Goal: Task Accomplishment & Management: Complete application form

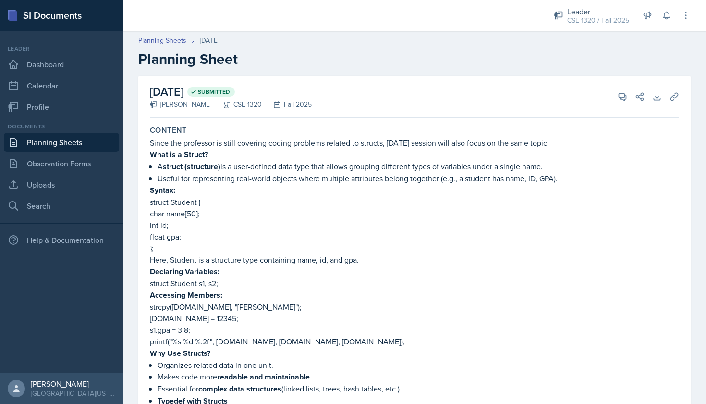
click at [67, 143] on link "Planning Sheets" at bounding box center [61, 142] width 115 height 19
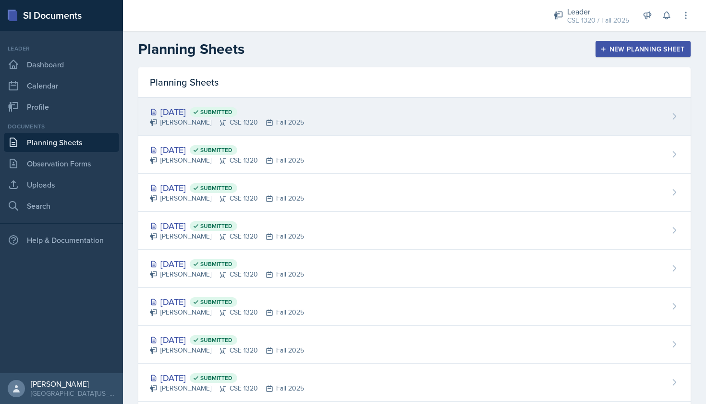
click at [324, 130] on div "[DATE] Submitted [PERSON_NAME] CSE 1320 Fall 2025" at bounding box center [414, 117] width 553 height 38
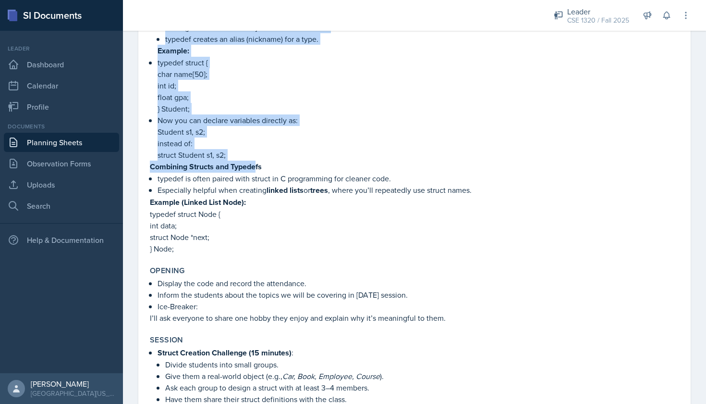
scroll to position [385, 0]
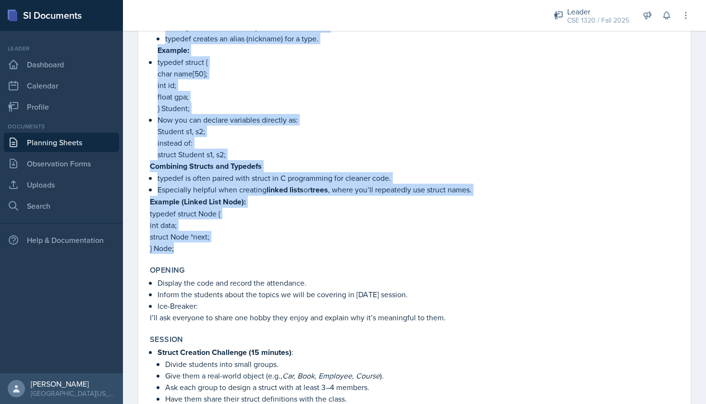
drag, startPoint x: 150, startPoint y: 114, endPoint x: 293, endPoint y: 253, distance: 199.1
click at [293, 253] on div "Since the professor is still covering coding problems related to structs, [DATE…" at bounding box center [414, 3] width 529 height 502
copy div "Lore ip d Sitame? C adipis (elitseddo) ei t inci-utlabor etdo magn aliq enimad …"
click at [58, 140] on link "Planning Sheets" at bounding box center [61, 142] width 115 height 19
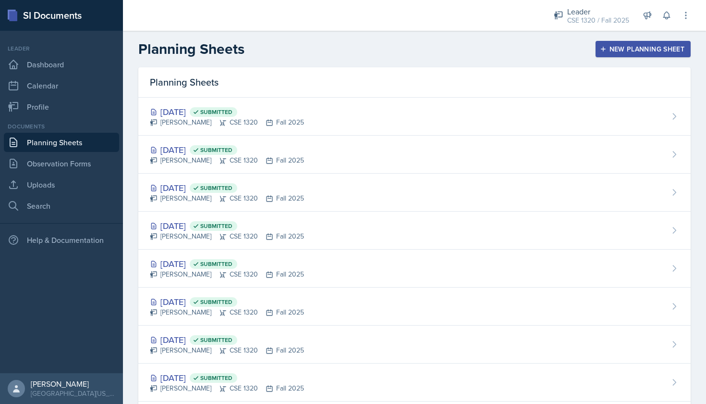
click at [611, 54] on button "New Planning Sheet" at bounding box center [643, 49] width 95 height 16
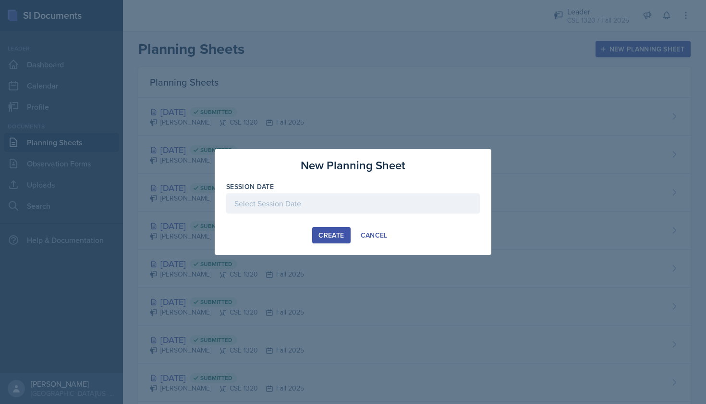
click at [262, 199] on div at bounding box center [353, 203] width 254 height 20
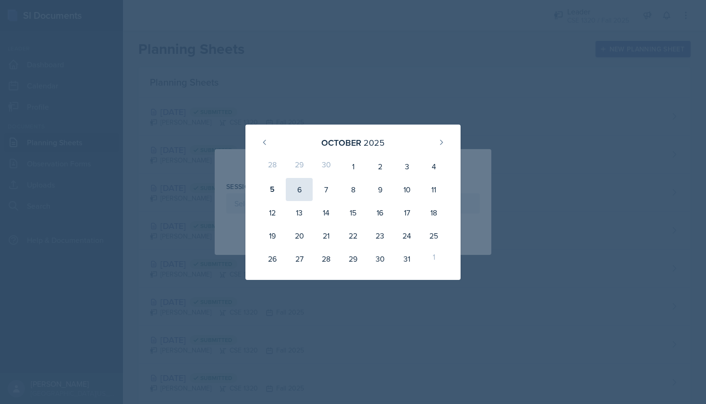
click at [295, 192] on div "6" at bounding box center [299, 189] width 27 height 23
type input "[DATE]"
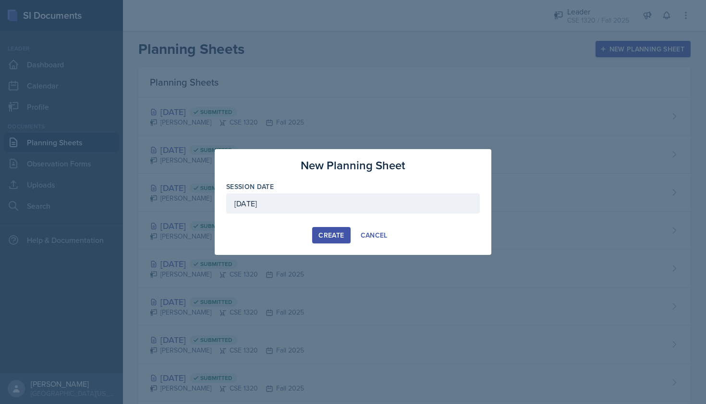
click at [327, 237] on div "Create" at bounding box center [331, 235] width 25 height 8
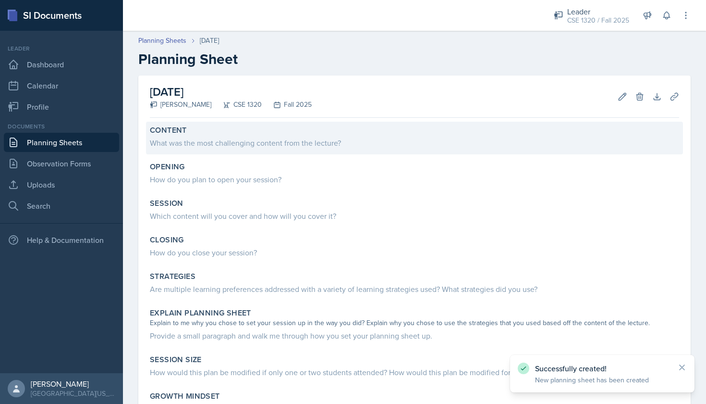
click at [261, 139] on div "What was the most challenging content from the lecture?" at bounding box center [414, 143] width 529 height 12
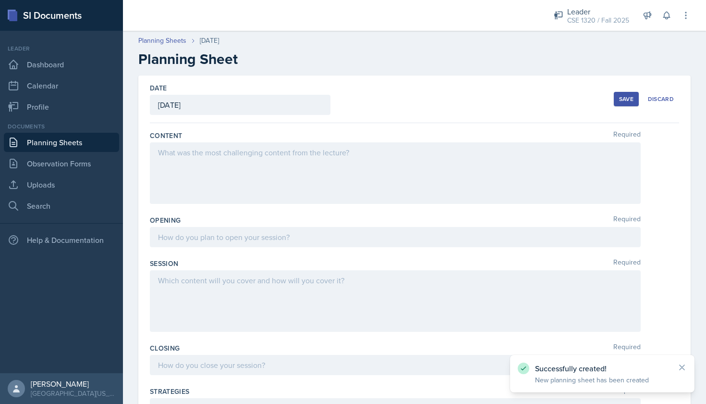
click at [189, 156] on div at bounding box center [395, 172] width 491 height 61
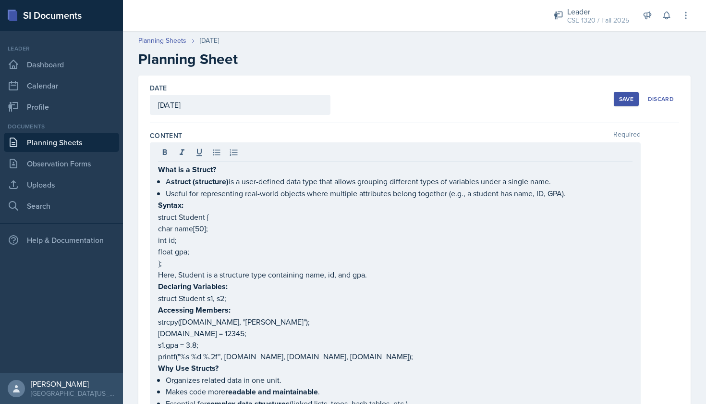
click at [158, 168] on div "What is a Struct? A struct (structure) is a user-defined data type that allows …" at bounding box center [395, 400] width 491 height 516
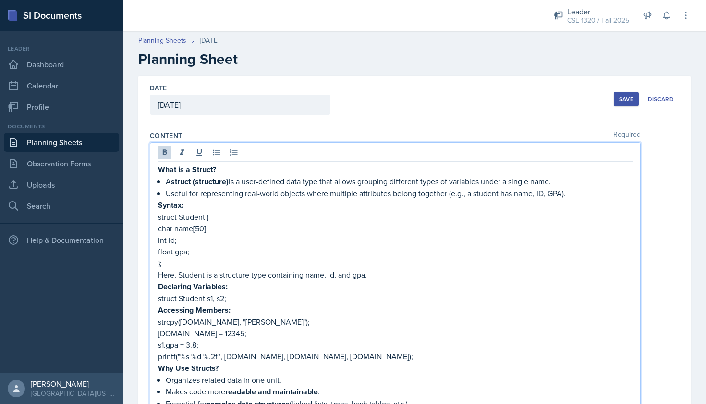
click at [158, 168] on strong "What is a Struct?" at bounding box center [187, 169] width 58 height 11
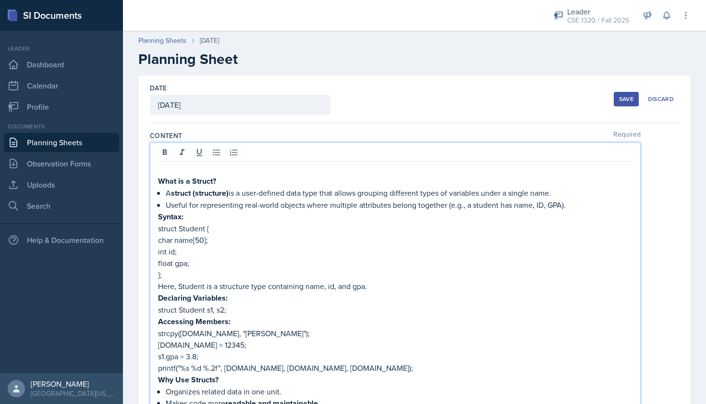
paste div
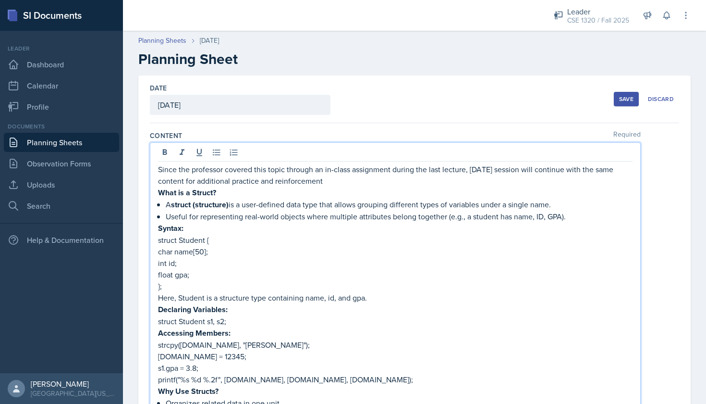
click at [266, 169] on p "Since the professor covered this topic through an in-class assignment during th…" at bounding box center [395, 174] width 475 height 23
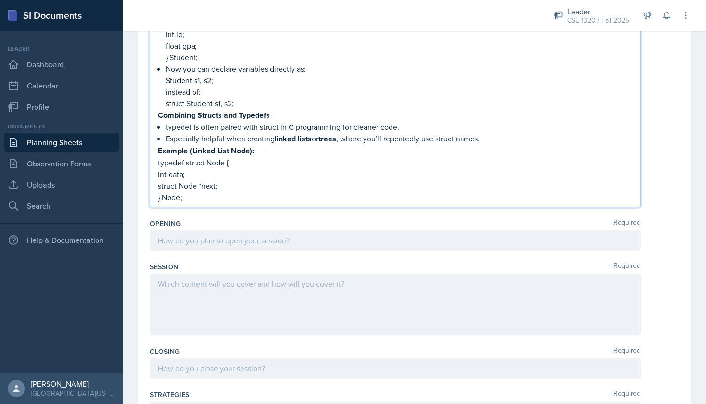
scroll to position [509, 0]
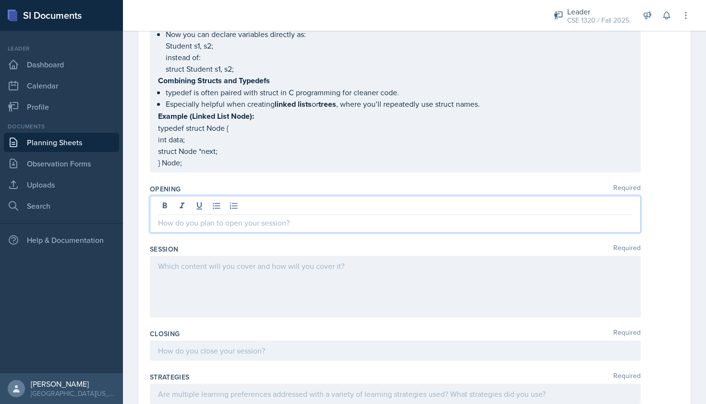
click at [295, 209] on div at bounding box center [395, 214] width 491 height 37
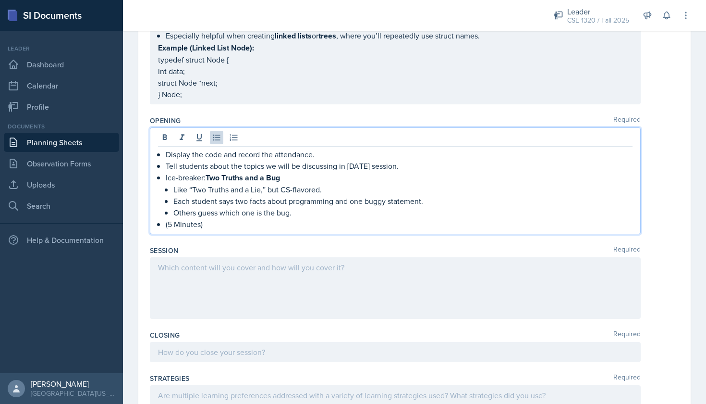
scroll to position [565, 0]
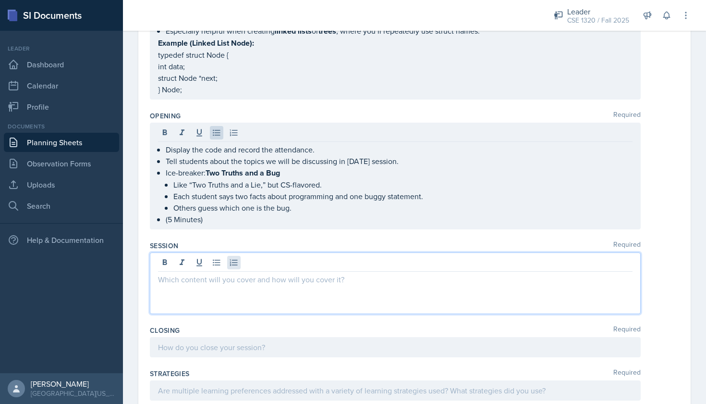
click at [235, 267] on div at bounding box center [395, 282] width 491 height 61
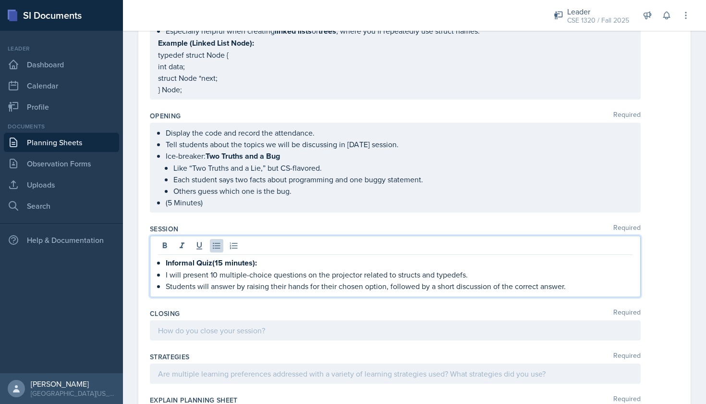
click at [166, 261] on p "Informal Quiz(15 minutes):" at bounding box center [399, 263] width 467 height 12
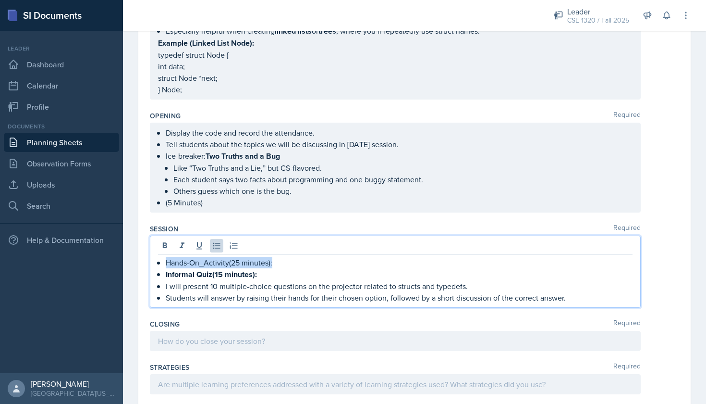
drag, startPoint x: 278, startPoint y: 263, endPoint x: 163, endPoint y: 257, distance: 115.5
click at [163, 257] on div "Hands-On_Activity(25 minutes): Informal Quiz(15 minutes): I will present 10 mul…" at bounding box center [395, 280] width 475 height 47
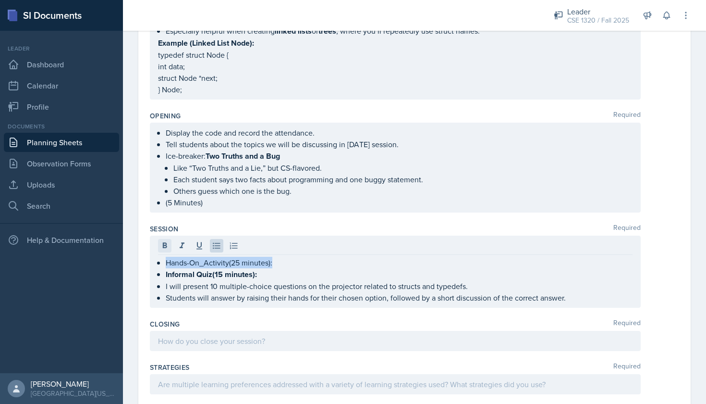
click at [164, 250] on icon at bounding box center [165, 246] width 10 height 10
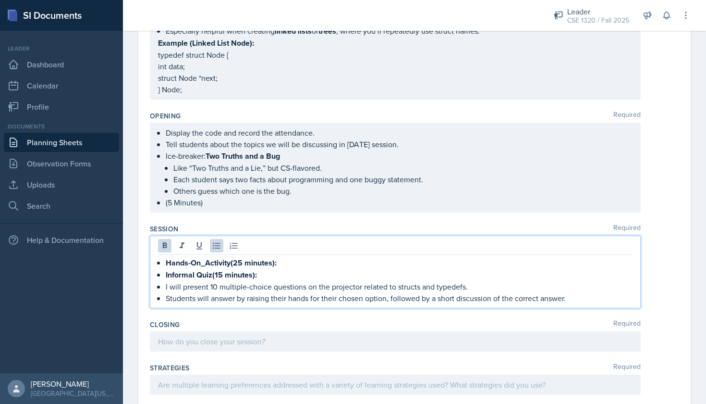
click at [283, 268] on p "Hands-On_Activity(25 minutes):" at bounding box center [399, 263] width 467 height 12
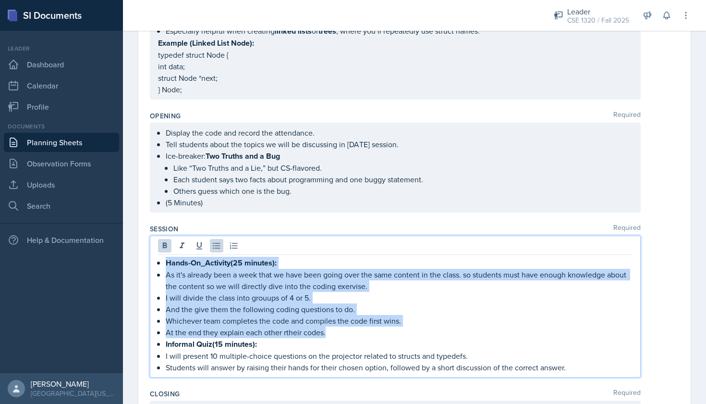
drag, startPoint x: 334, startPoint y: 334, endPoint x: 145, endPoint y: 261, distance: 202.7
click at [145, 261] on div "Date [DATE] [DATE] 28 29 30 1 2 3 4 5 6 7 8 9 10 11 12 13 14 15 16 17 18 19 20 …" at bounding box center [414, 112] width 553 height 1205
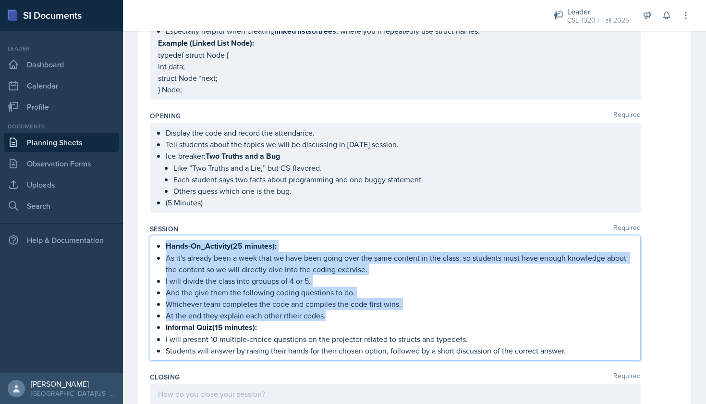
copy ul "Hands-On_Activity(25 minutes): As it's already been a week that we have been go…"
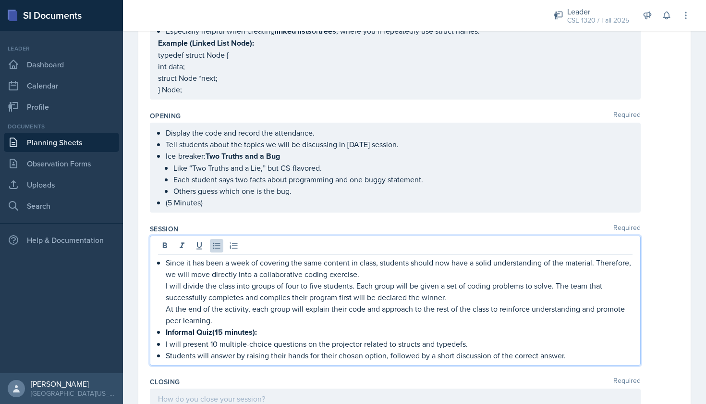
click at [164, 263] on div "Since it has been a week of covering the same content in class, students should…" at bounding box center [395, 309] width 475 height 104
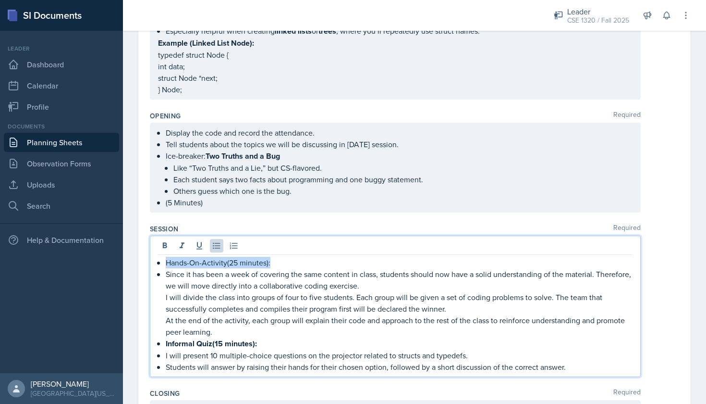
drag, startPoint x: 276, startPoint y: 260, endPoint x: 185, endPoint y: 254, distance: 90.5
click at [185, 254] on div "Hands-On-Activity(25 minutes): Since it has been a week of covering the same co…" at bounding box center [395, 305] width 491 height 141
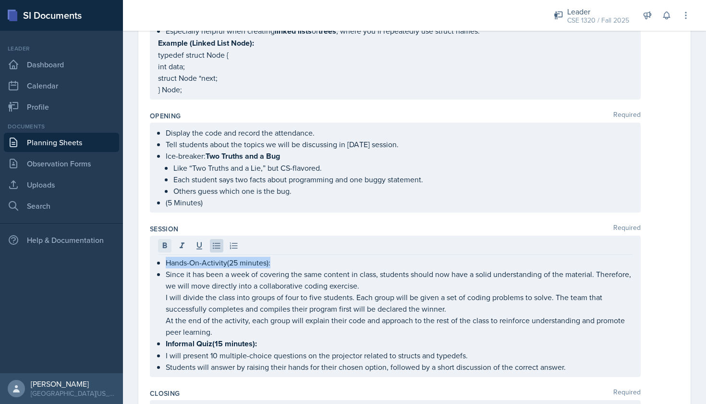
click at [166, 248] on icon at bounding box center [165, 246] width 10 height 10
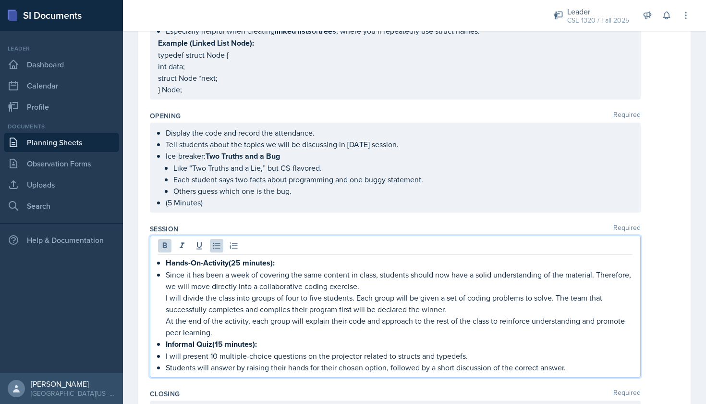
click at [332, 270] on p "Since it has been a week of covering the same content in class, students should…" at bounding box center [399, 280] width 467 height 23
click at [166, 297] on p "I will divide the class into groups of four to five students. Each group will b…" at bounding box center [399, 303] width 467 height 23
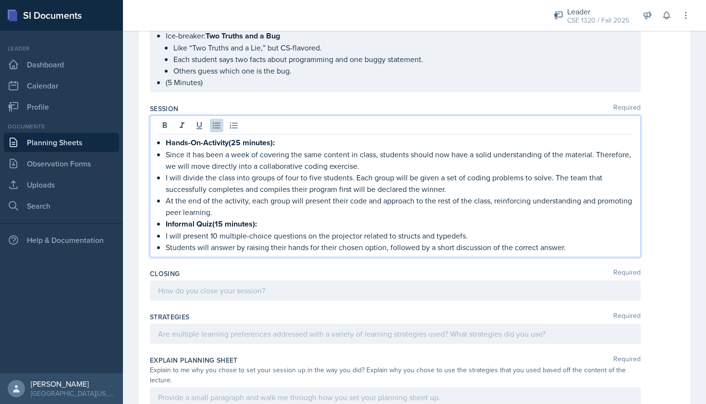
scroll to position [687, 0]
click at [266, 291] on div at bounding box center [395, 289] width 491 height 20
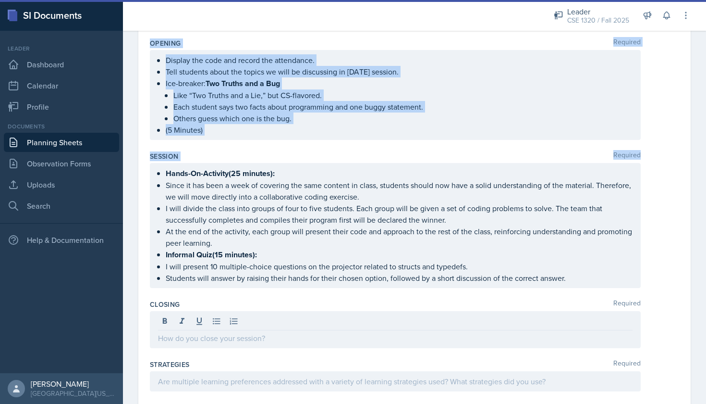
scroll to position [640, 0]
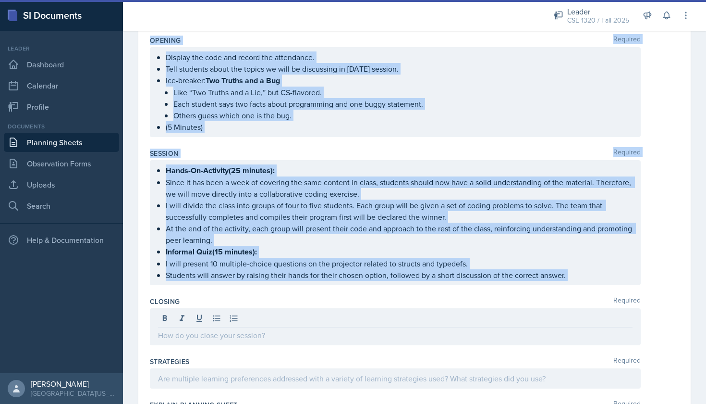
drag, startPoint x: 156, startPoint y: 152, endPoint x: 575, endPoint y: 291, distance: 440.8
click at [575, 291] on div "Content Required Since the professor covered the same topic through an in-class…" at bounding box center [414, 61] width 529 height 1157
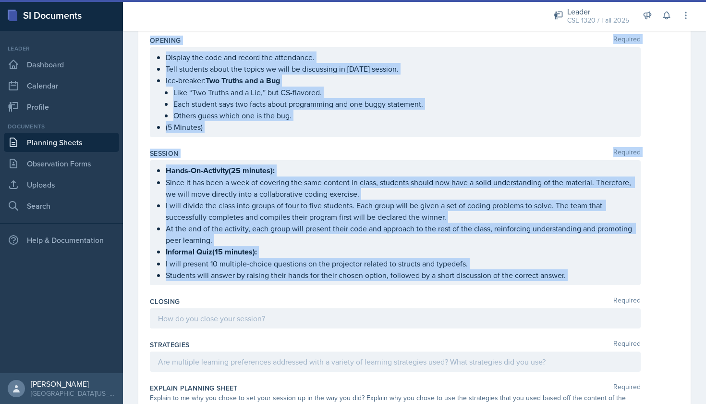
copy div "Lorem ips dolorsita consect adi elit seddo eiusmod te in-utlab etdolorema aliqu…"
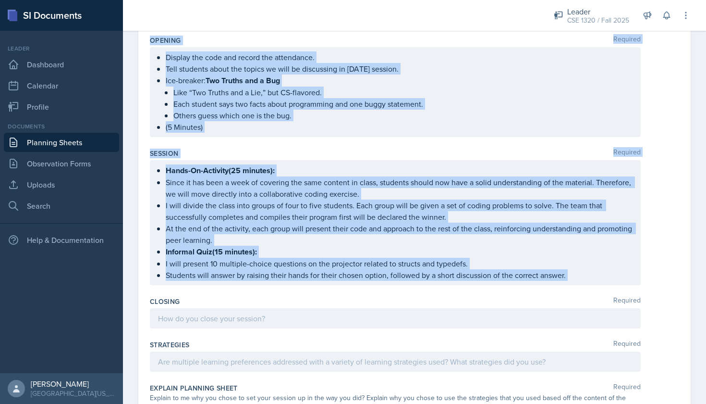
click at [276, 288] on div "Session Required Hands-On-Activity(25 minutes): Since it has been a week of cov…" at bounding box center [414, 219] width 529 height 148
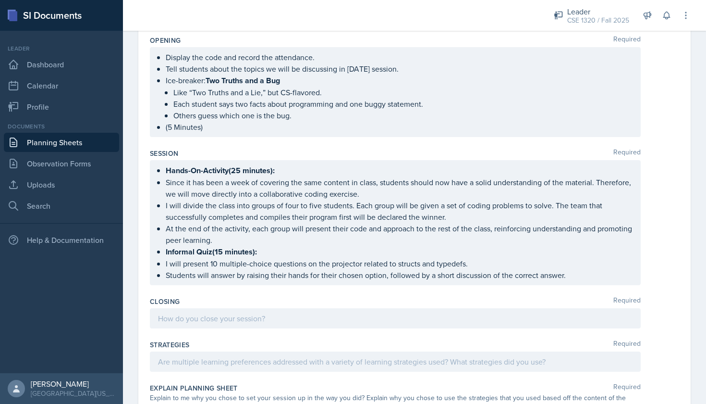
click at [226, 238] on ul "Hands-On-Activity(25 minutes): Since it has been a week of covering the same co…" at bounding box center [399, 222] width 467 height 116
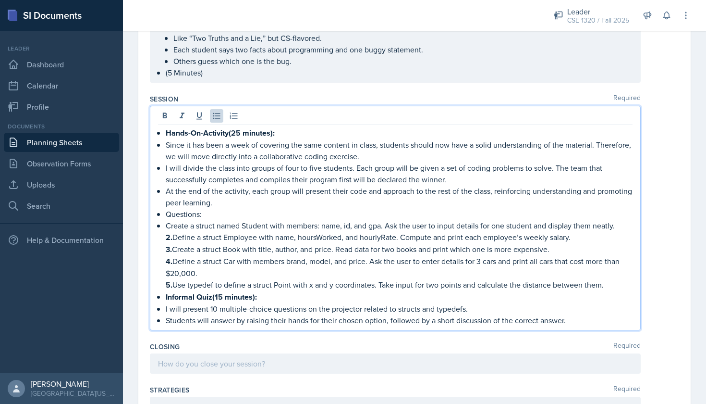
scroll to position [697, 0]
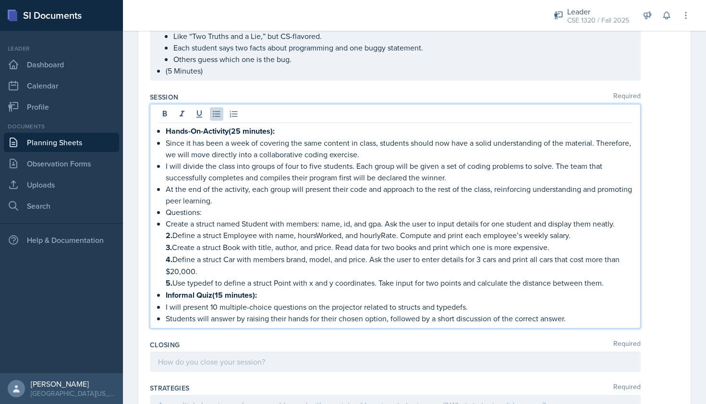
click at [163, 223] on div "Hands-On-Activity(25 minutes): Since it has been a week of covering the same co…" at bounding box center [395, 224] width 475 height 199
drag, startPoint x: 172, startPoint y: 221, endPoint x: 165, endPoint y: 221, distance: 6.7
click at [165, 221] on div "Hands-On-Activity(25 minutes): Since it has been a week of covering the same co…" at bounding box center [395, 224] width 475 height 199
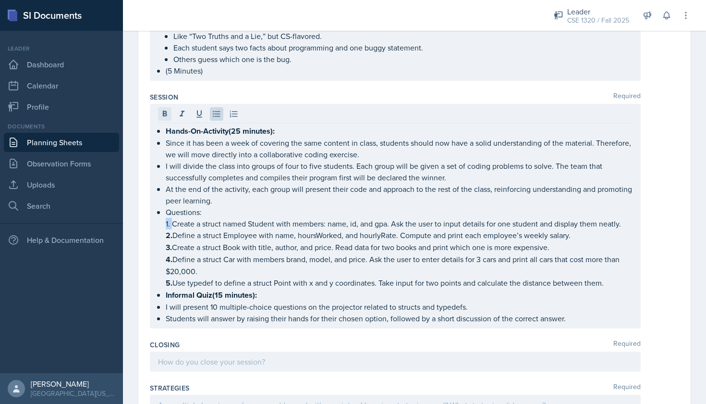
click at [165, 115] on icon at bounding box center [165, 114] width 10 height 10
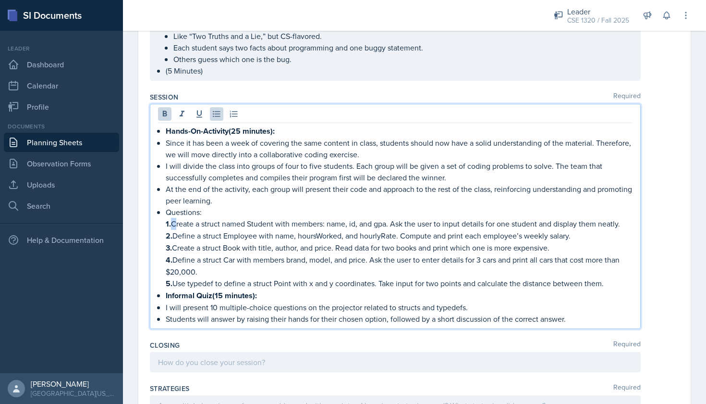
click at [315, 295] on p "Informal Quiz(15 minutes):" at bounding box center [399, 295] width 467 height 12
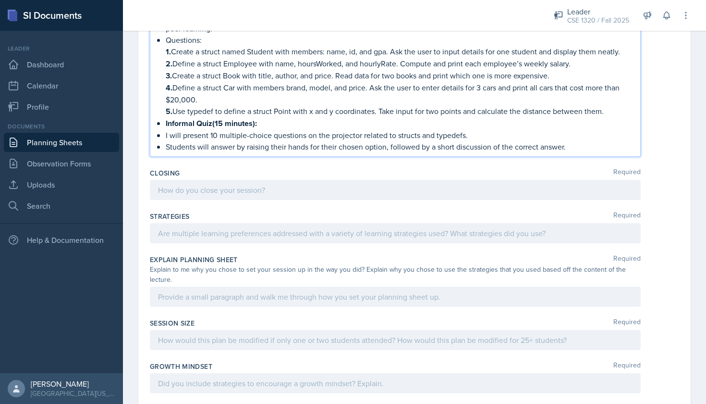
scroll to position [872, 0]
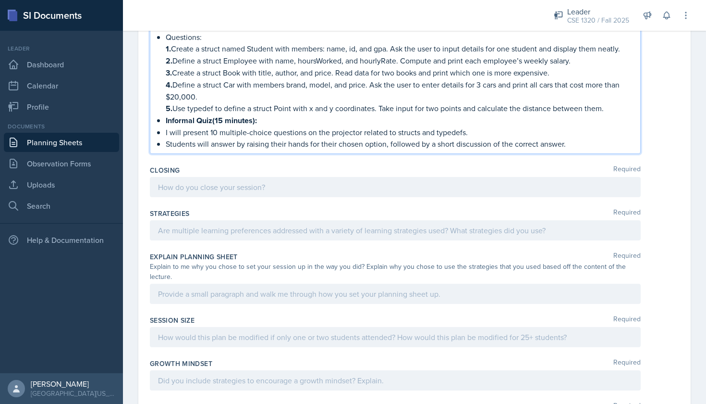
click at [227, 189] on div at bounding box center [395, 187] width 491 height 20
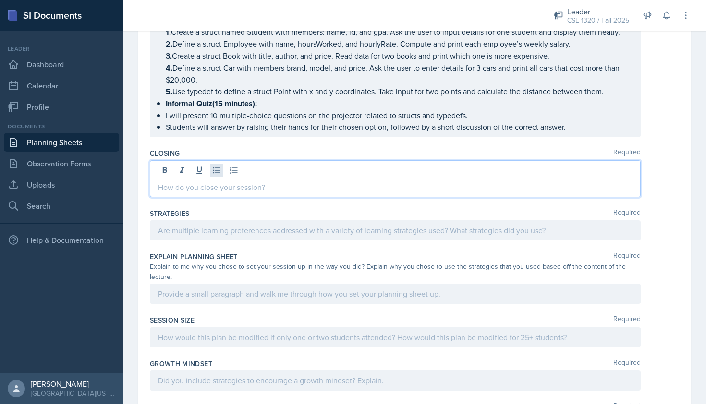
click at [219, 172] on icon at bounding box center [216, 170] width 7 height 6
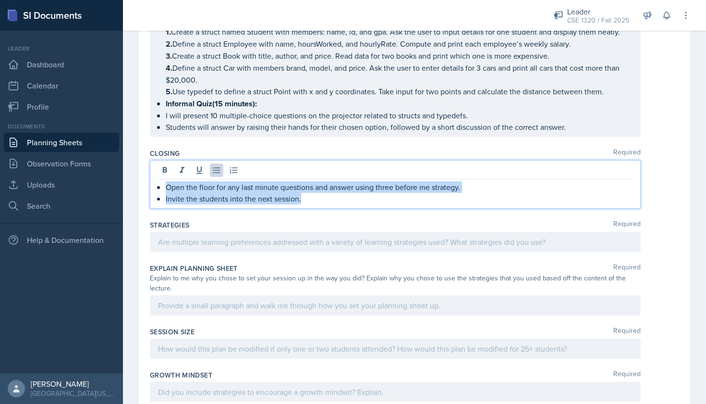
drag, startPoint x: 359, startPoint y: 202, endPoint x: 137, endPoint y: 189, distance: 222.3
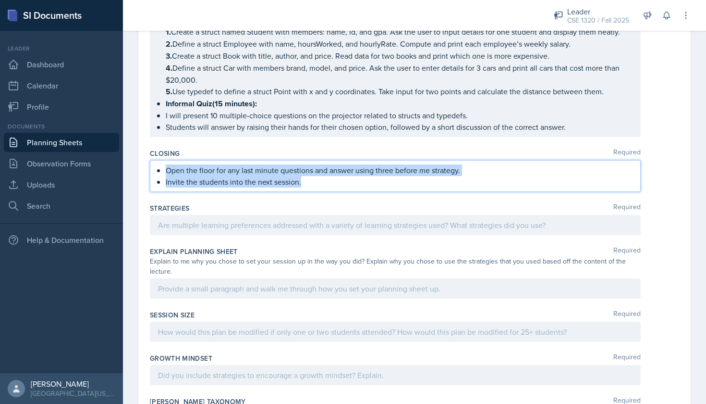
copy ul "Open the floor for any last minute questions and answer using three before me s…"
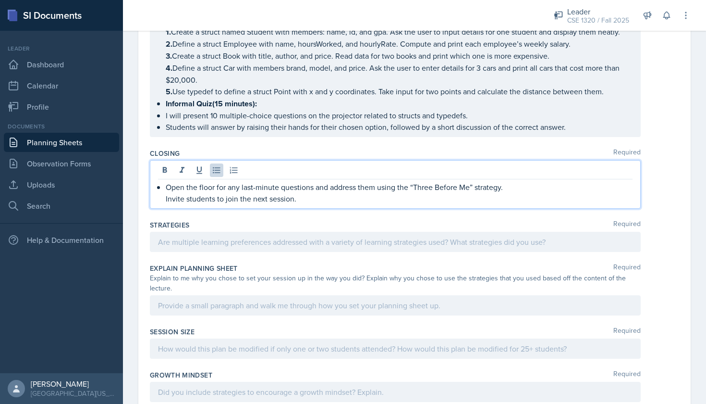
click at [162, 198] on div "Open the floor for any last-minute questions and address them using the “Three …" at bounding box center [395, 192] width 475 height 23
click at [209, 241] on div at bounding box center [395, 242] width 491 height 20
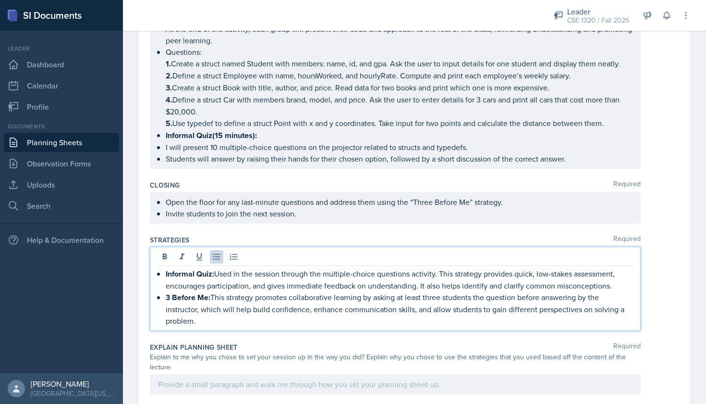
scroll to position [837, 0]
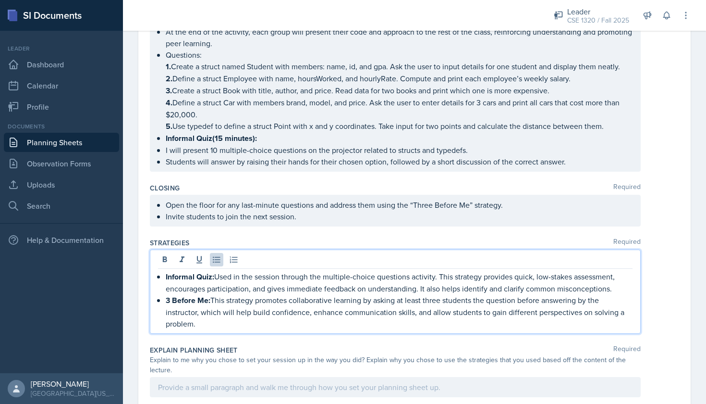
click at [653, 234] on div "Strategies Required Informal Quiz: Used in the session through the multiple-cho…" at bounding box center [414, 287] width 529 height 107
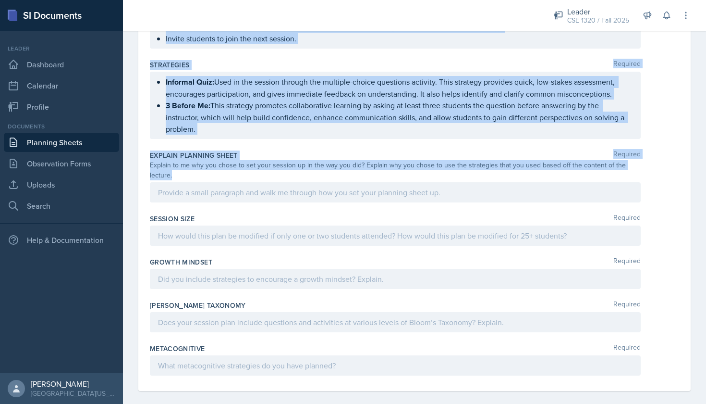
scroll to position [0, 0]
drag, startPoint x: 150, startPoint y: 130, endPoint x: 261, endPoint y: 185, distance: 123.8
copy div "Loremip Dolorsit Ametc adi elitseddo eiusmod tem inci utlab etdolor ma al-enima…"
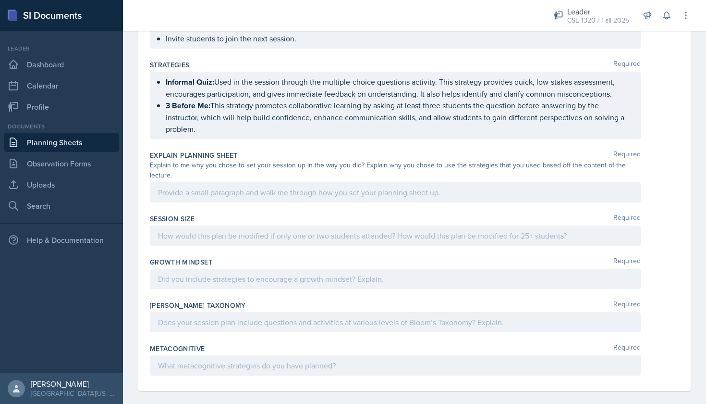
click at [333, 194] on div "Explain Planning Sheet Required Explain to me why you chose to set your session…" at bounding box center [414, 178] width 529 height 63
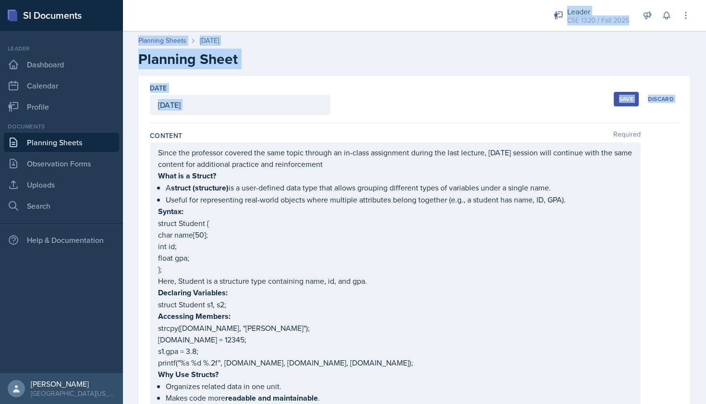
drag, startPoint x: 150, startPoint y: 134, endPoint x: 311, endPoint y: 20, distance: 197.4
click at [311, 20] on div "Leader CSE 1320 / Fall 2025 Leader CSE 1320 / Spring 2025 Leader CSE 1320 / Fal…" at bounding box center [414, 202] width 583 height 404
click at [257, 142] on div "Content Required Since the professor covered the same topic through an in-class…" at bounding box center [414, 399] width 529 height 545
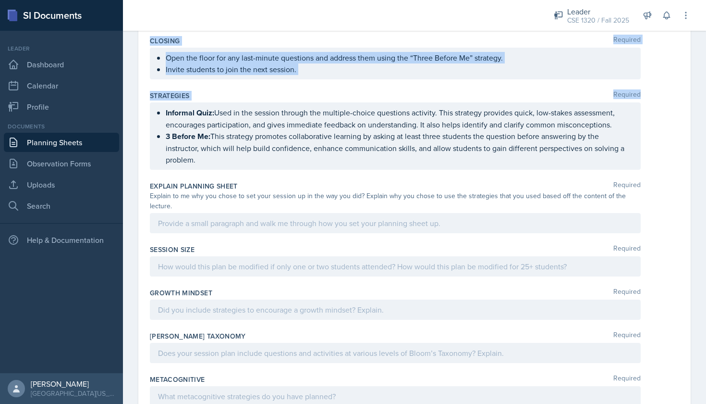
scroll to position [993, 0]
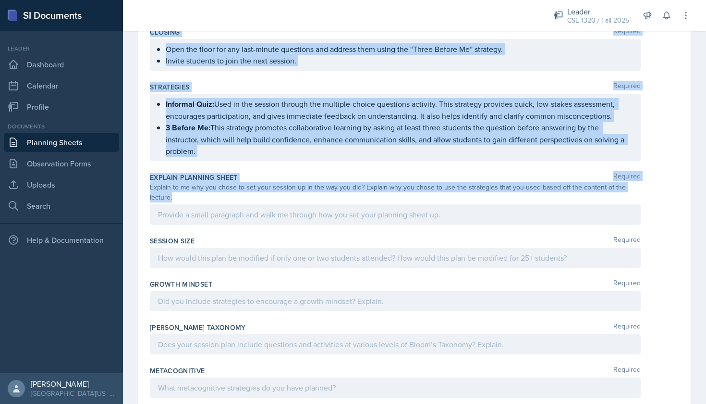
drag, startPoint x: 149, startPoint y: 135, endPoint x: 294, endPoint y: 201, distance: 159.7
copy div "Loremip Dolorsit Ametc adi elitseddo eiusmod tem inci utlab etdolor ma al-enima…"
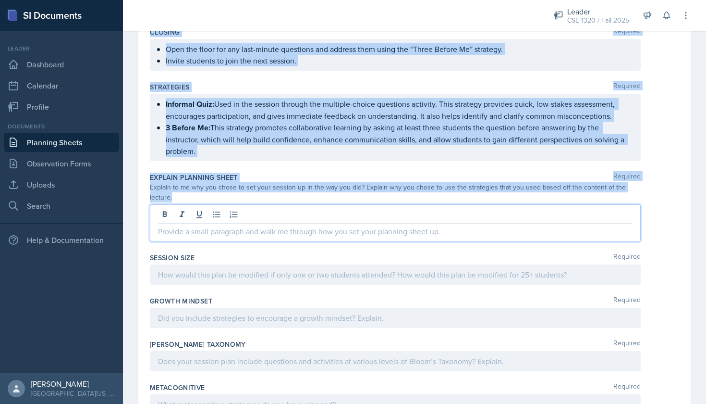
click at [235, 205] on div at bounding box center [395, 222] width 491 height 37
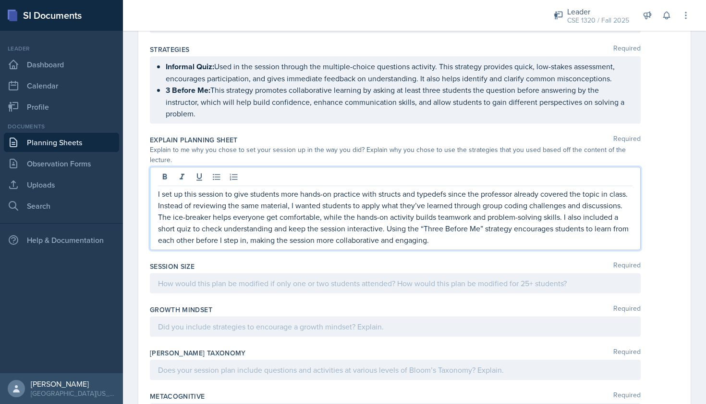
scroll to position [1032, 0]
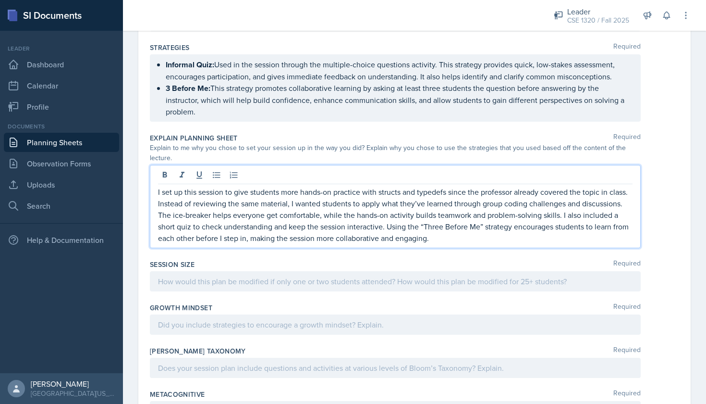
click at [228, 274] on div at bounding box center [395, 281] width 491 height 20
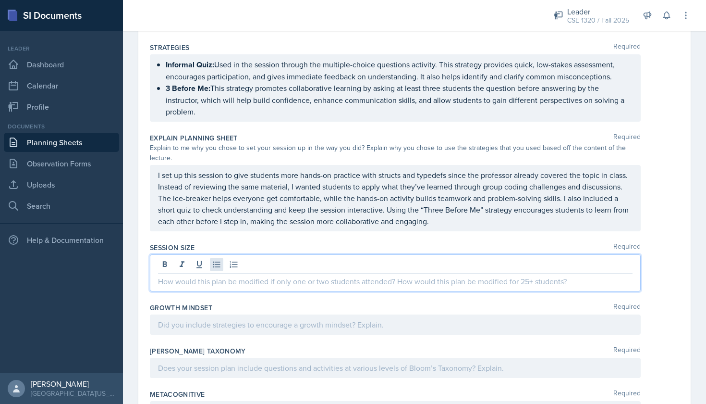
click at [218, 261] on icon at bounding box center [216, 264] width 7 height 6
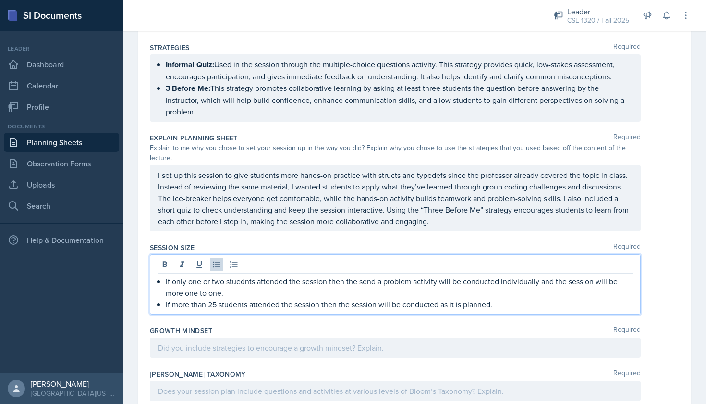
drag, startPoint x: 511, startPoint y: 292, endPoint x: 139, endPoint y: 253, distance: 373.4
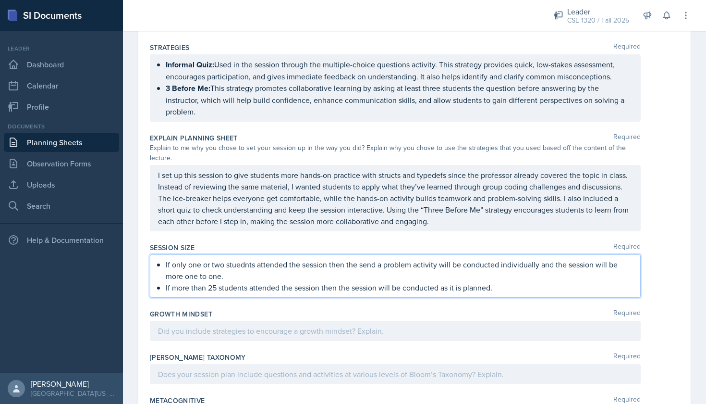
copy ul "If only one or two stuednts attended the session then the send a problem activi…"
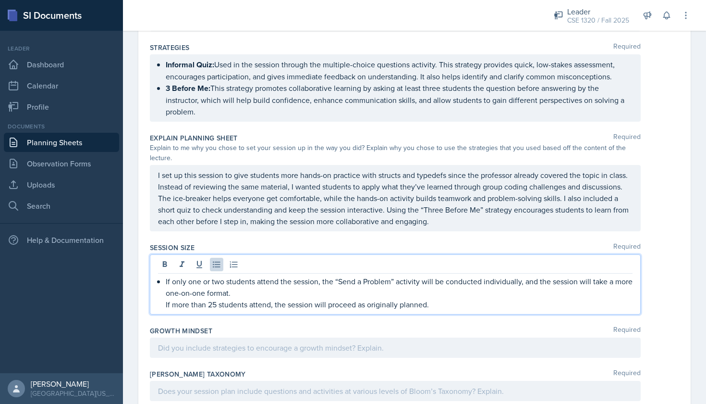
click at [166, 298] on p "If more than 25 students attend, the session will proceed as originally planned." at bounding box center [399, 304] width 467 height 12
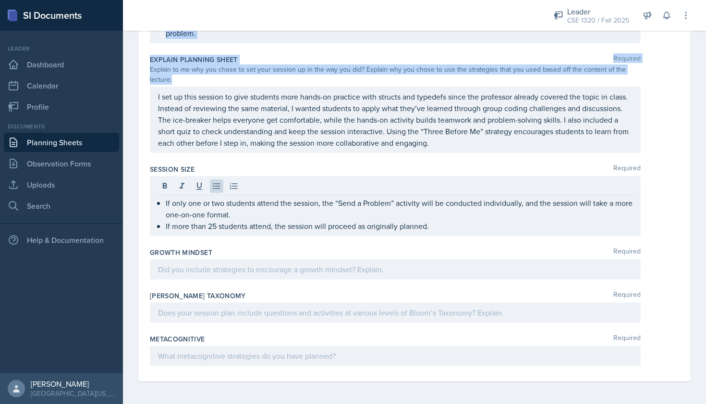
scroll to position [1101, 0]
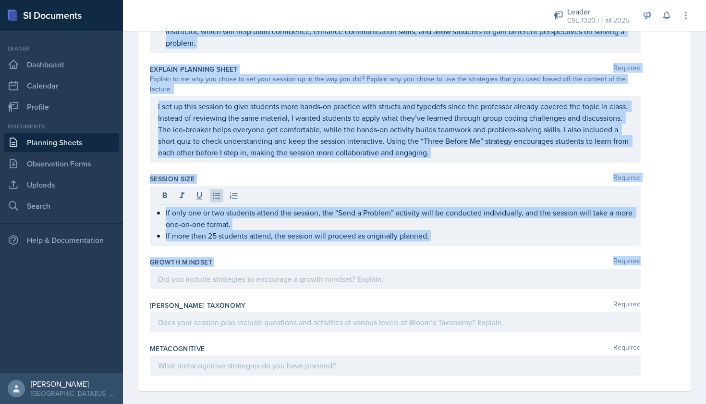
drag, startPoint x: 147, startPoint y: 86, endPoint x: 277, endPoint y: 281, distance: 233.9
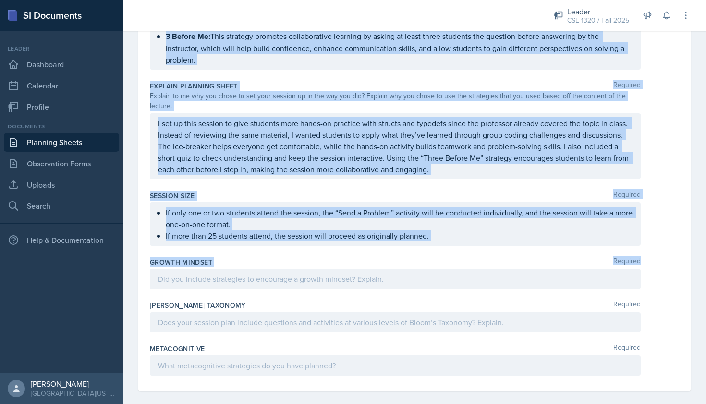
copy div "Lore Ipsumdo 5055 52 15 87 1 6 4 1 3 3 6 5 1 06 41 54 87 80 98 79 85 38 90 47 5…"
click at [263, 274] on div at bounding box center [395, 279] width 491 height 20
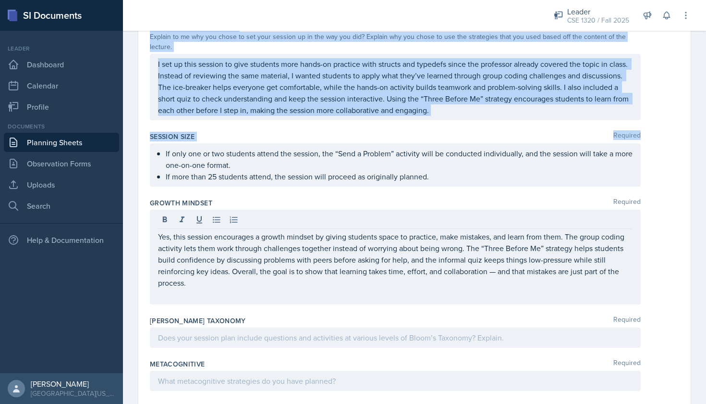
scroll to position [1158, 0]
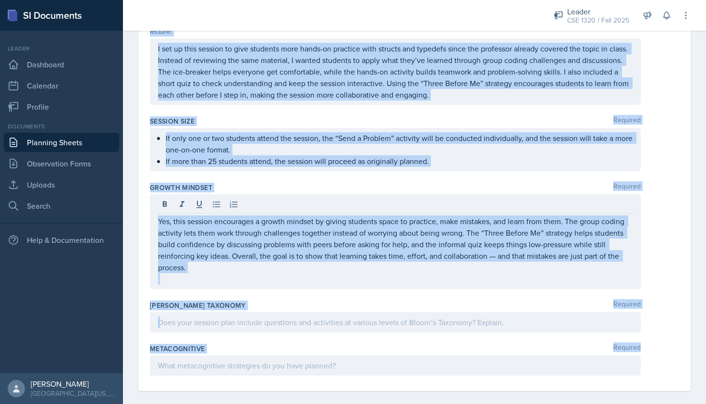
drag, startPoint x: 150, startPoint y: 135, endPoint x: 304, endPoint y: 353, distance: 267.1
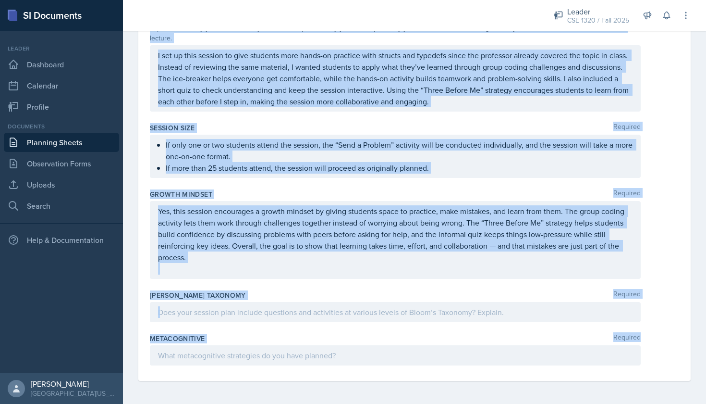
scroll to position [1142, 0]
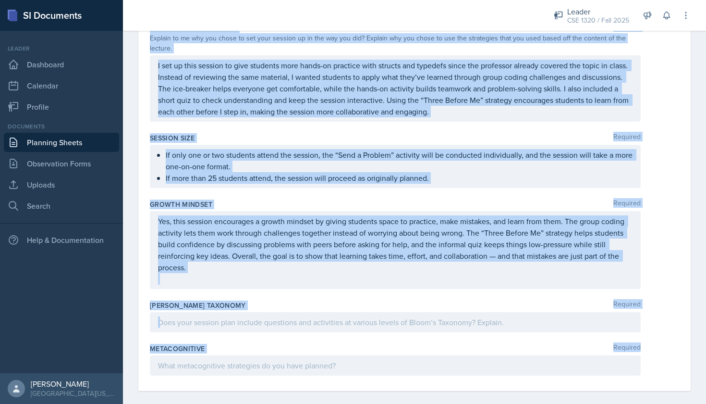
copy div "Loremip Dolorsit Ametc adi elitseddo eiusmod tem inci utlab etdolor ma al-enima…"
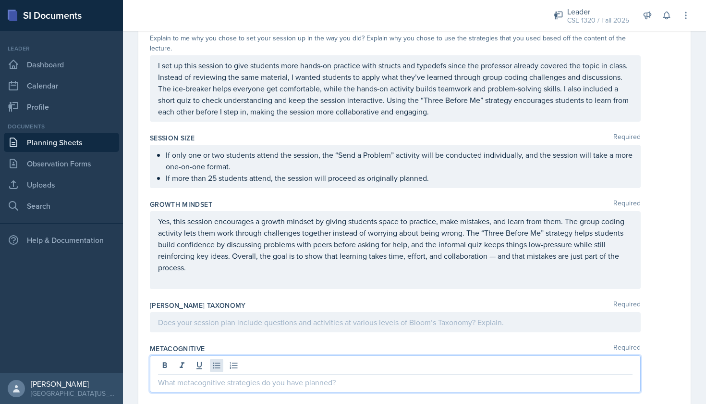
click at [221, 357] on div at bounding box center [395, 373] width 491 height 37
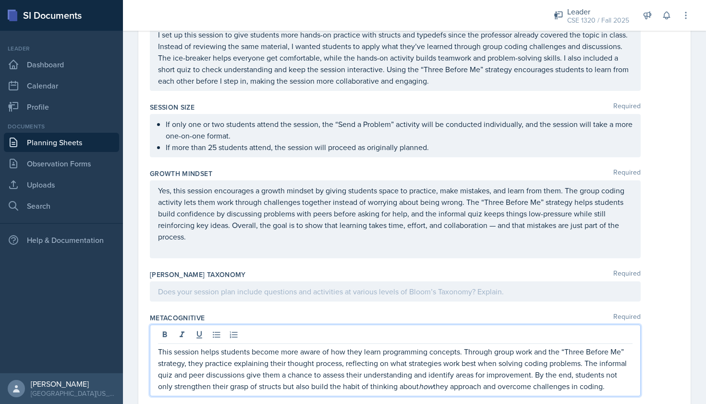
scroll to position [1184, 0]
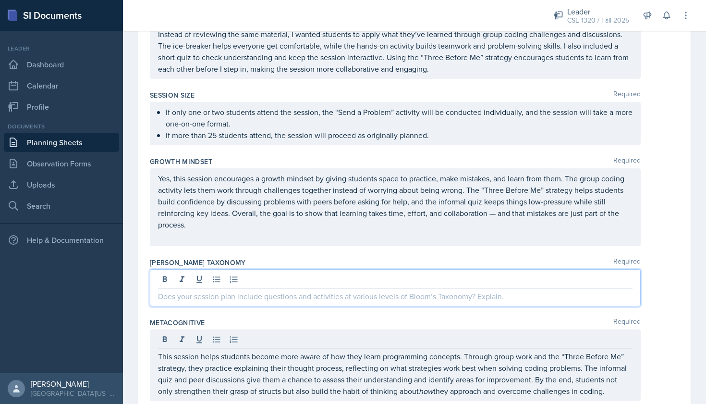
click at [226, 269] on div at bounding box center [395, 287] width 491 height 37
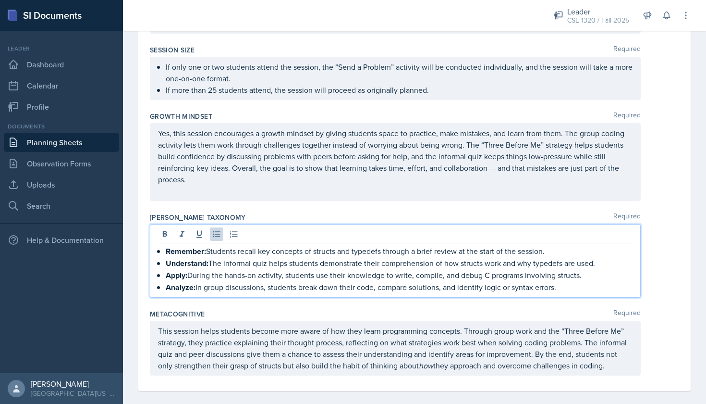
click at [672, 212] on div "[PERSON_NAME] Taxonomy Required" at bounding box center [414, 217] width 529 height 10
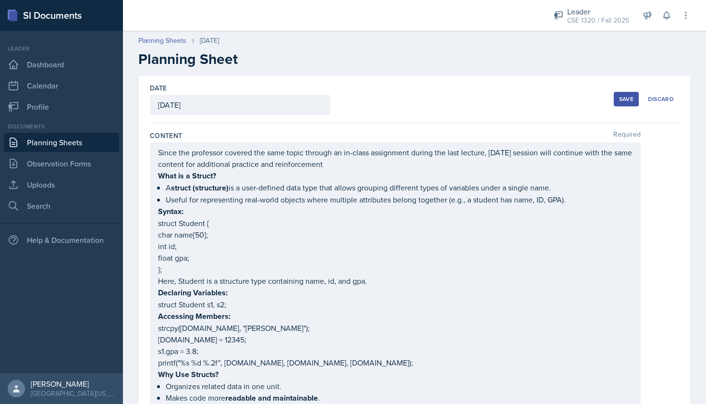
scroll to position [0, 0]
click at [623, 95] on div "Save" at bounding box center [626, 99] width 14 height 8
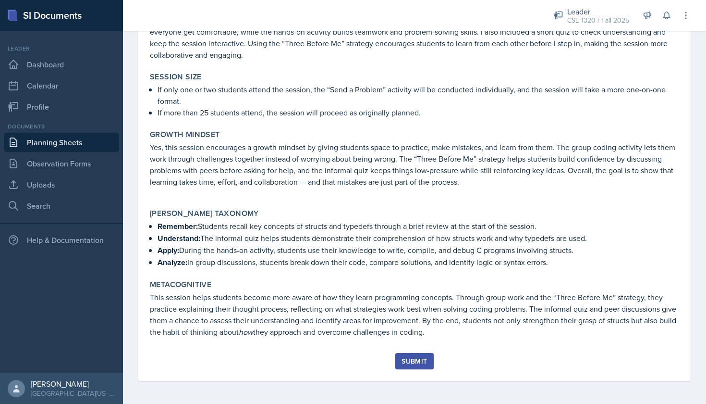
scroll to position [1101, 0]
click at [415, 364] on div "Submit" at bounding box center [414, 361] width 25 height 8
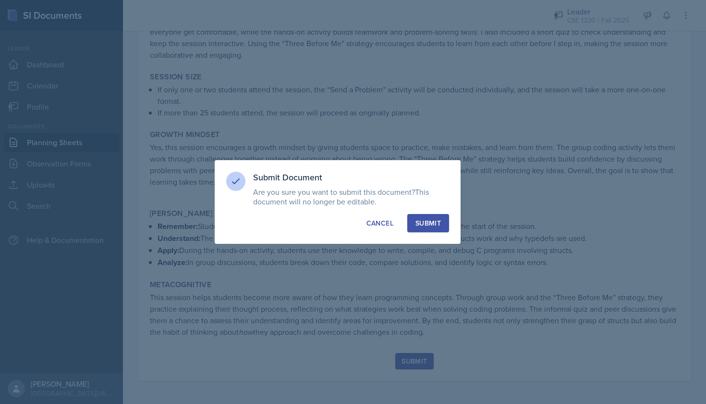
click at [426, 221] on div "Submit" at bounding box center [428, 223] width 25 height 10
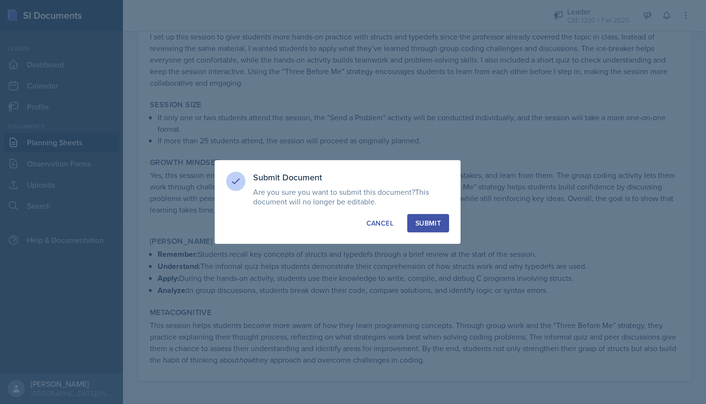
scroll to position [1073, 0]
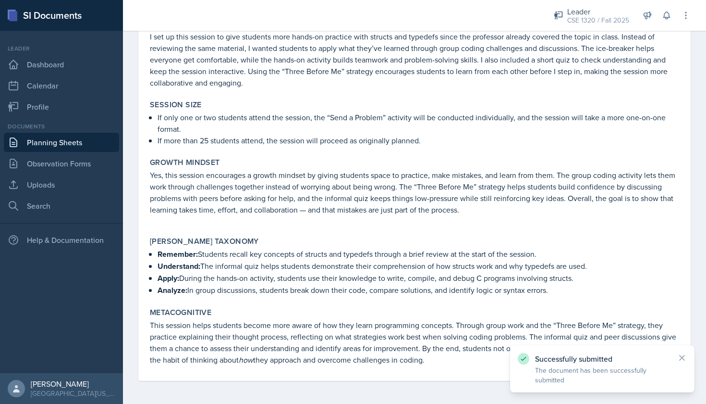
click at [73, 137] on link "Planning Sheets" at bounding box center [61, 142] width 115 height 19
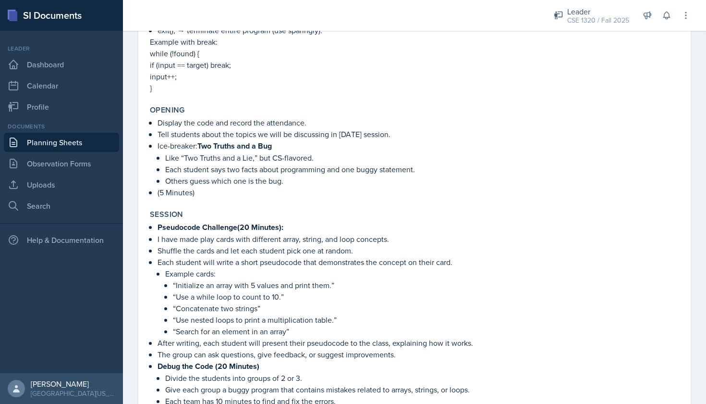
scroll to position [946, 0]
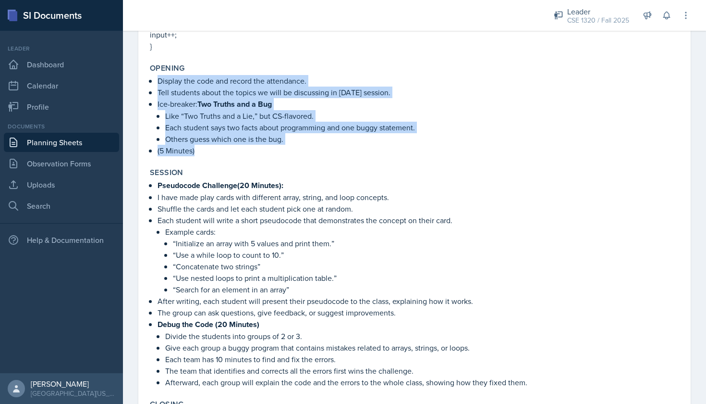
drag, startPoint x: 201, startPoint y: 149, endPoint x: 152, endPoint y: 80, distance: 84.1
click at [152, 80] on div "Display the code and record the attendance. Tell students about the topics we w…" at bounding box center [414, 115] width 529 height 81
copy ul "Display the code and record the attendance. Tell students about the topics we w…"
click at [83, 142] on link "Planning Sheets" at bounding box center [61, 142] width 115 height 19
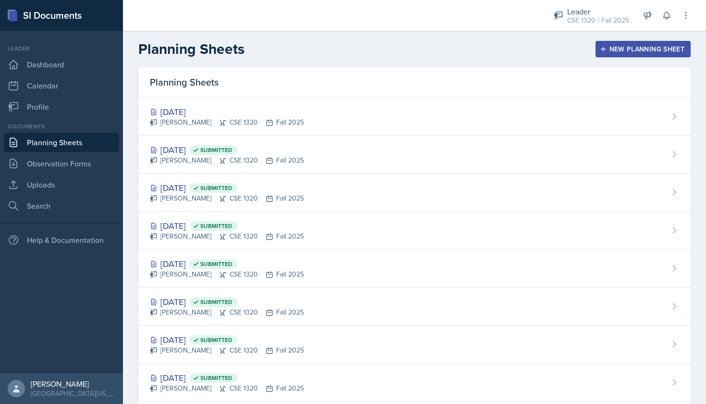
scroll to position [2, 0]
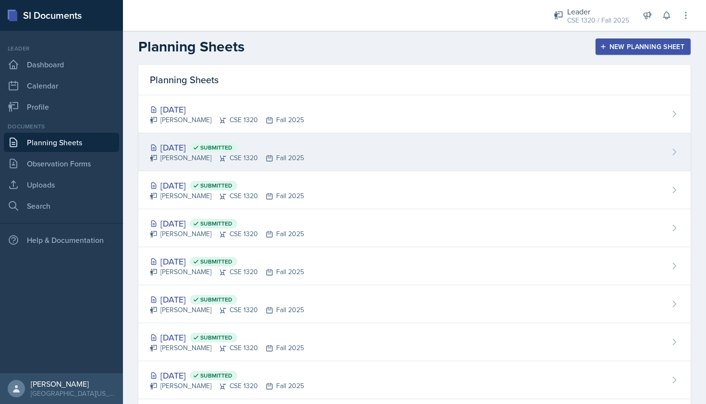
click at [332, 151] on div "Oct 1st, 2025 Submitted Nishan Koirala CSE 1320 Fall 2025" at bounding box center [414, 152] width 553 height 38
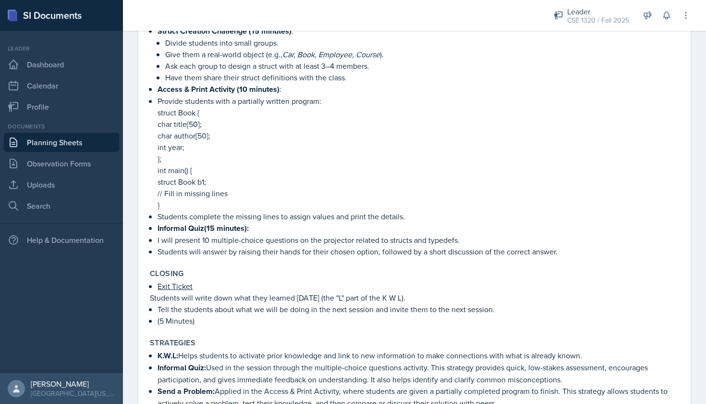
scroll to position [709, 0]
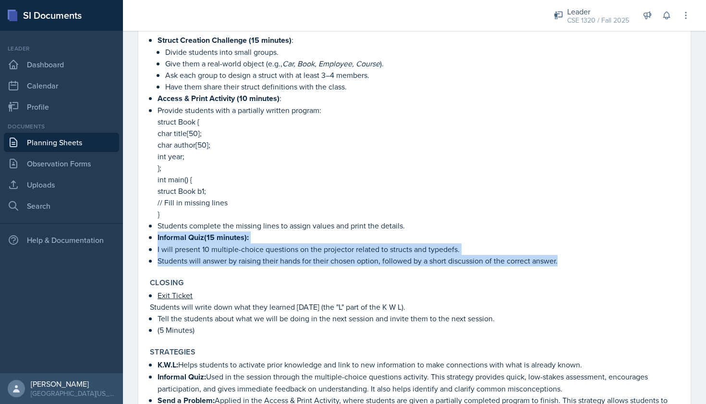
drag, startPoint x: 155, startPoint y: 234, endPoint x: 573, endPoint y: 259, distance: 419.2
click at [573, 259] on div "Struct Creation Challenge (15 minutes) : Divide students into small groups. Giv…" at bounding box center [414, 150] width 529 height 232
copy ul "Informal Quiz(15 minutes): I will present 10 multiple-choice questions on the p…"
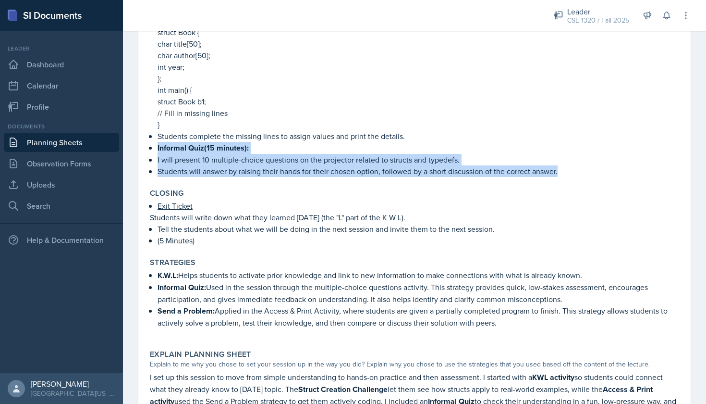
scroll to position [915, 0]
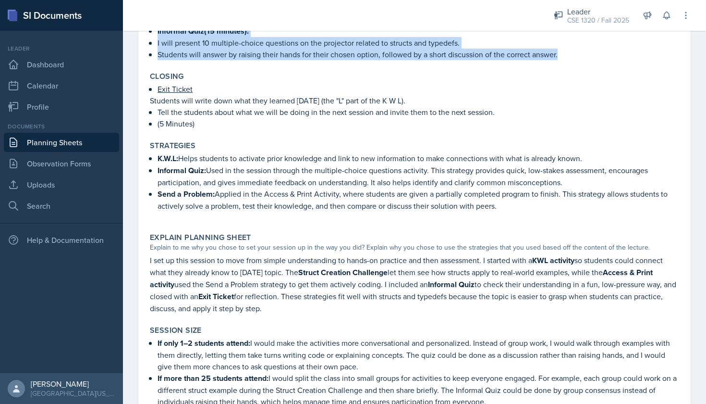
drag, startPoint x: 510, startPoint y: 206, endPoint x: 156, endPoint y: 172, distance: 355.7
click at [156, 172] on div "K.W.L: Helps students to activate prior knowledge and link to new information t…" at bounding box center [414, 186] width 529 height 69
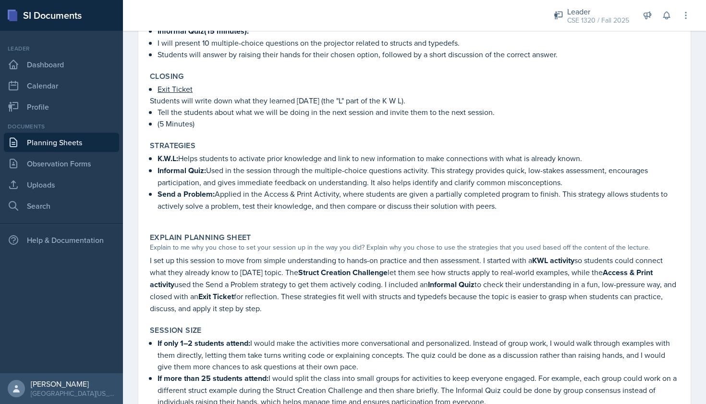
click at [517, 220] on p at bounding box center [414, 216] width 529 height 10
drag, startPoint x: 567, startPoint y: 182, endPoint x: 141, endPoint y: 173, distance: 426.7
copy p "Informal Quiz: Used in the session through the multiple-choice questions activi…"
click at [89, 143] on link "Planning Sheets" at bounding box center [61, 142] width 115 height 19
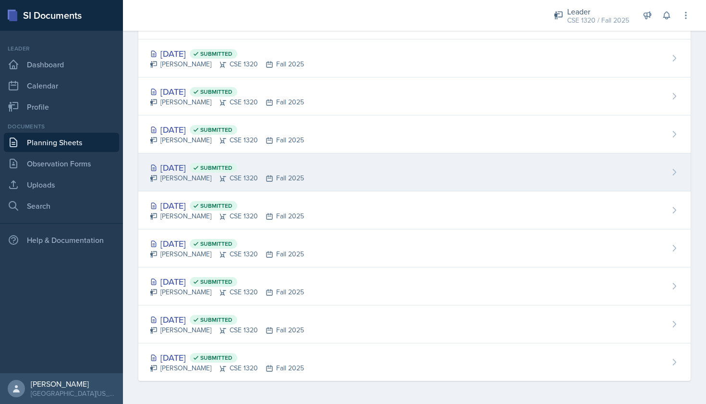
click at [346, 177] on div "Sep 8th, 2025 Submitted Nishan Koirala CSE 1320 Fall 2025" at bounding box center [414, 172] width 553 height 38
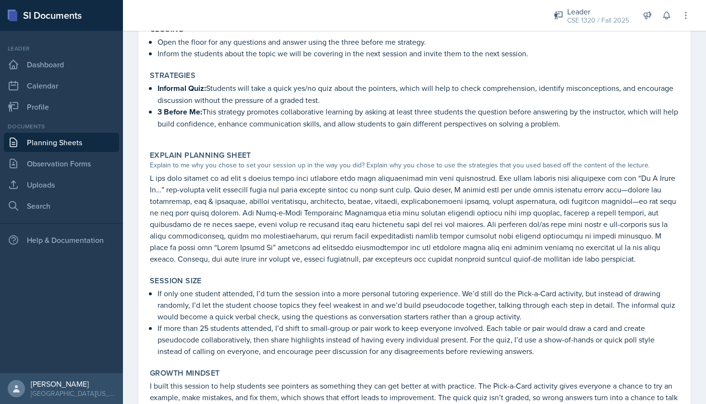
scroll to position [816, 0]
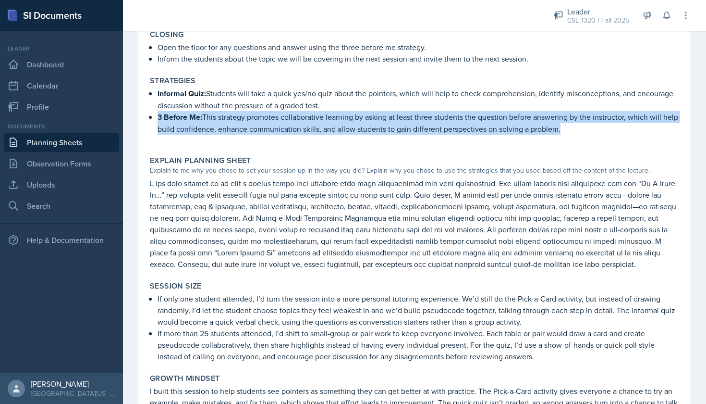
drag, startPoint x: 579, startPoint y: 128, endPoint x: 148, endPoint y: 116, distance: 431.1
click at [158, 116] on p "3 Before Me: This strategy promotes collaborative learning by asking at least t…" at bounding box center [419, 123] width 522 height 24
copy p "3 Before Me: This strategy promotes collaborative learning by asking at least t…"
